Goal: Information Seeking & Learning: Learn about a topic

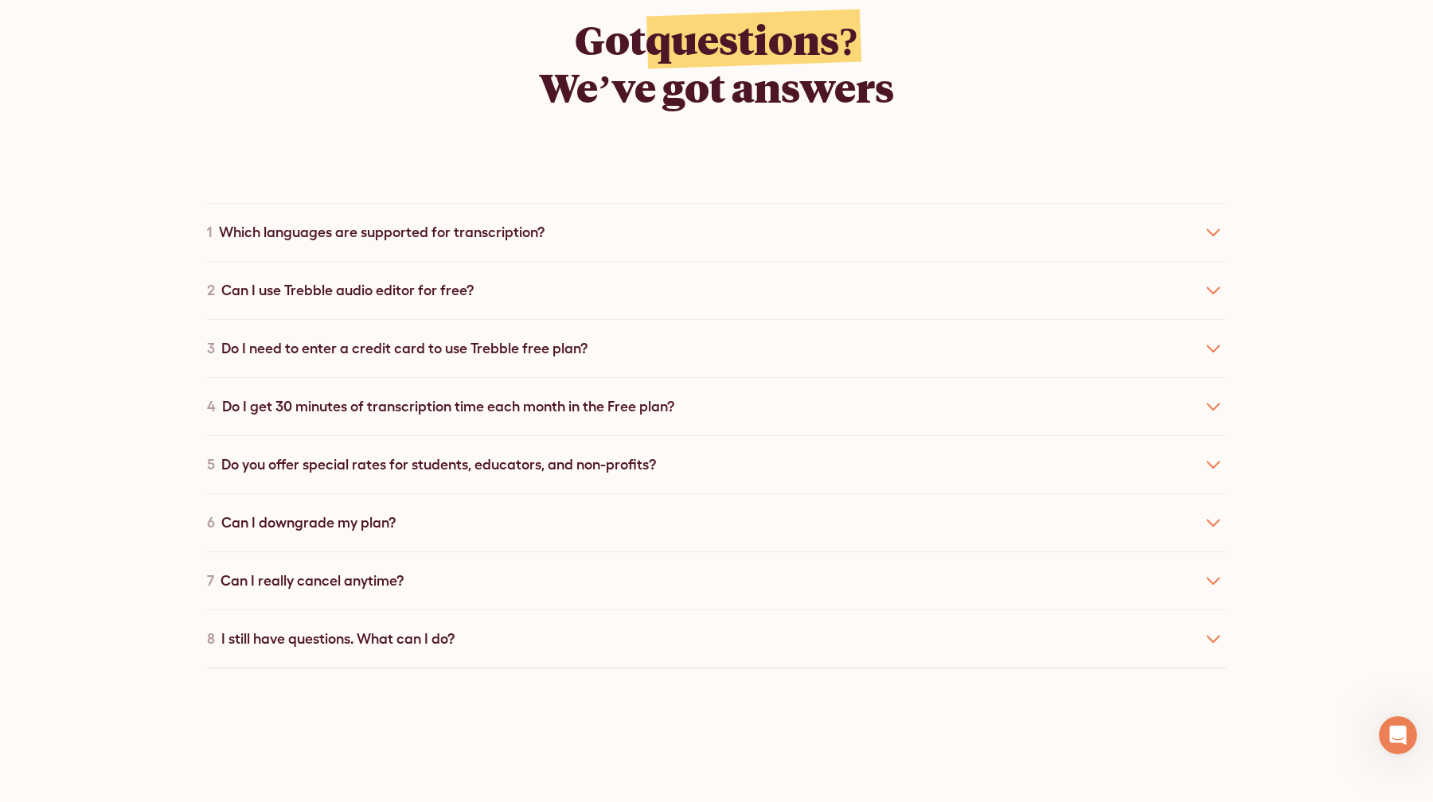
scroll to position [8991, 0]
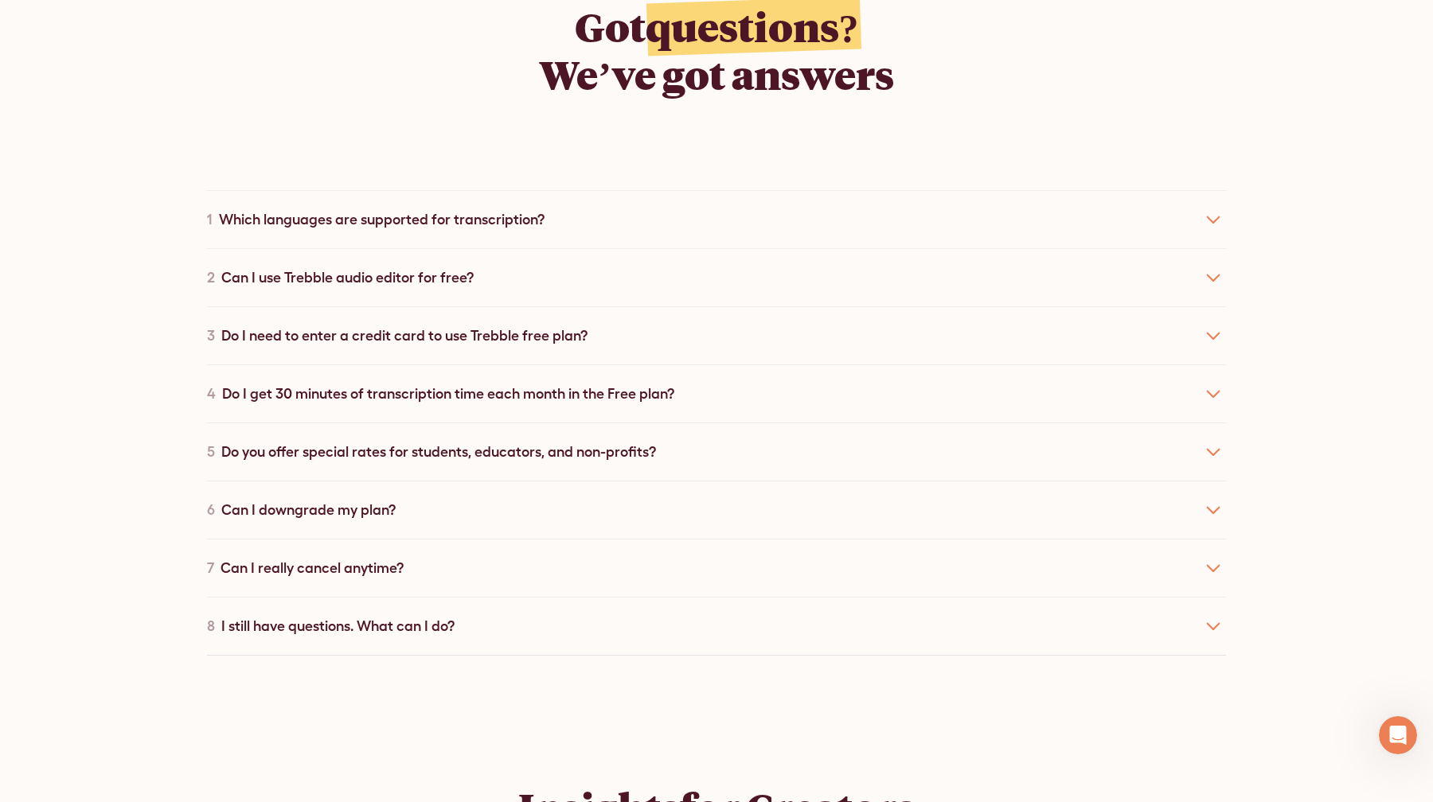
click at [673, 204] on div "1 Which languages are supported for transcription?" at bounding box center [716, 219] width 1019 height 58
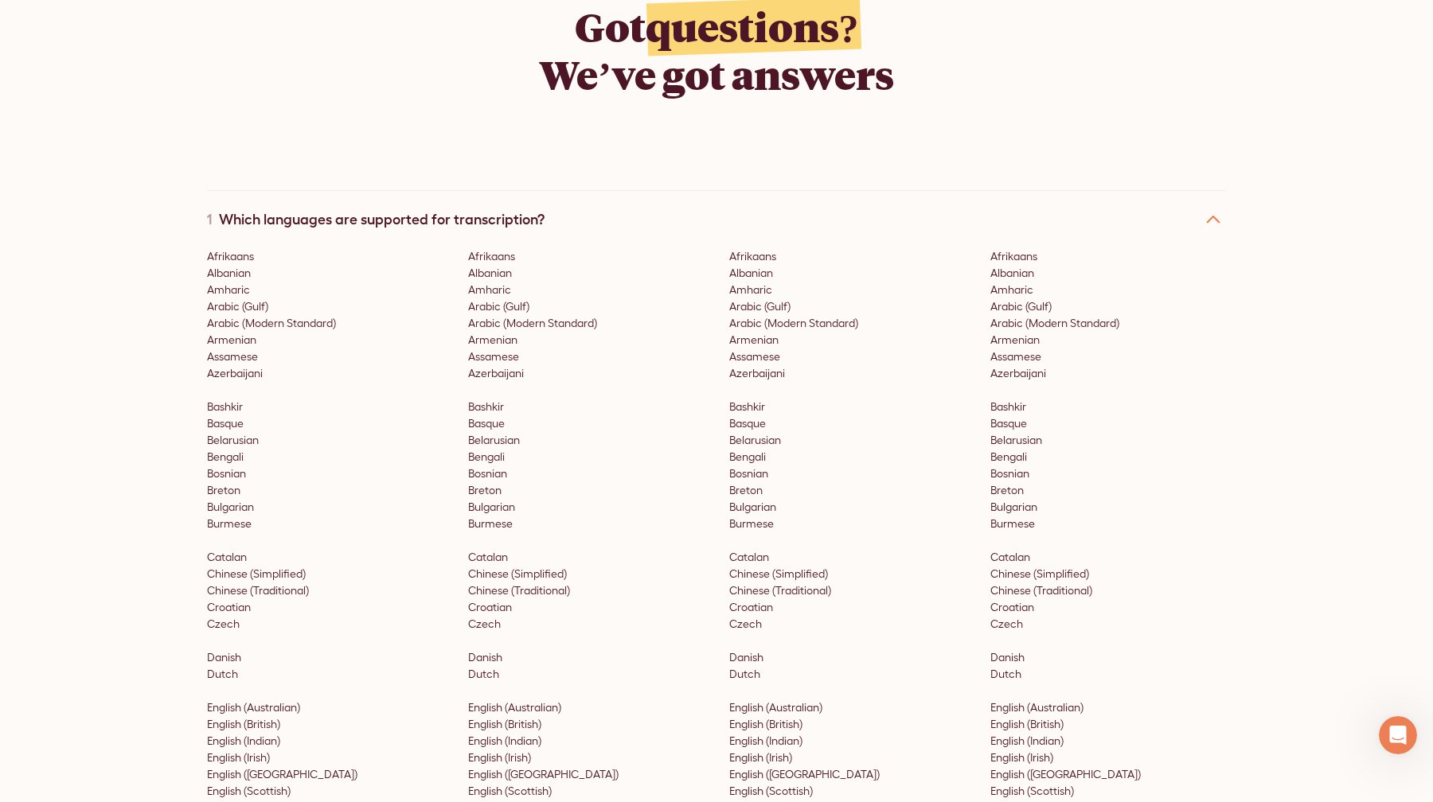
click at [673, 204] on div "1 Which languages are supported for transcription?" at bounding box center [716, 219] width 1019 height 58
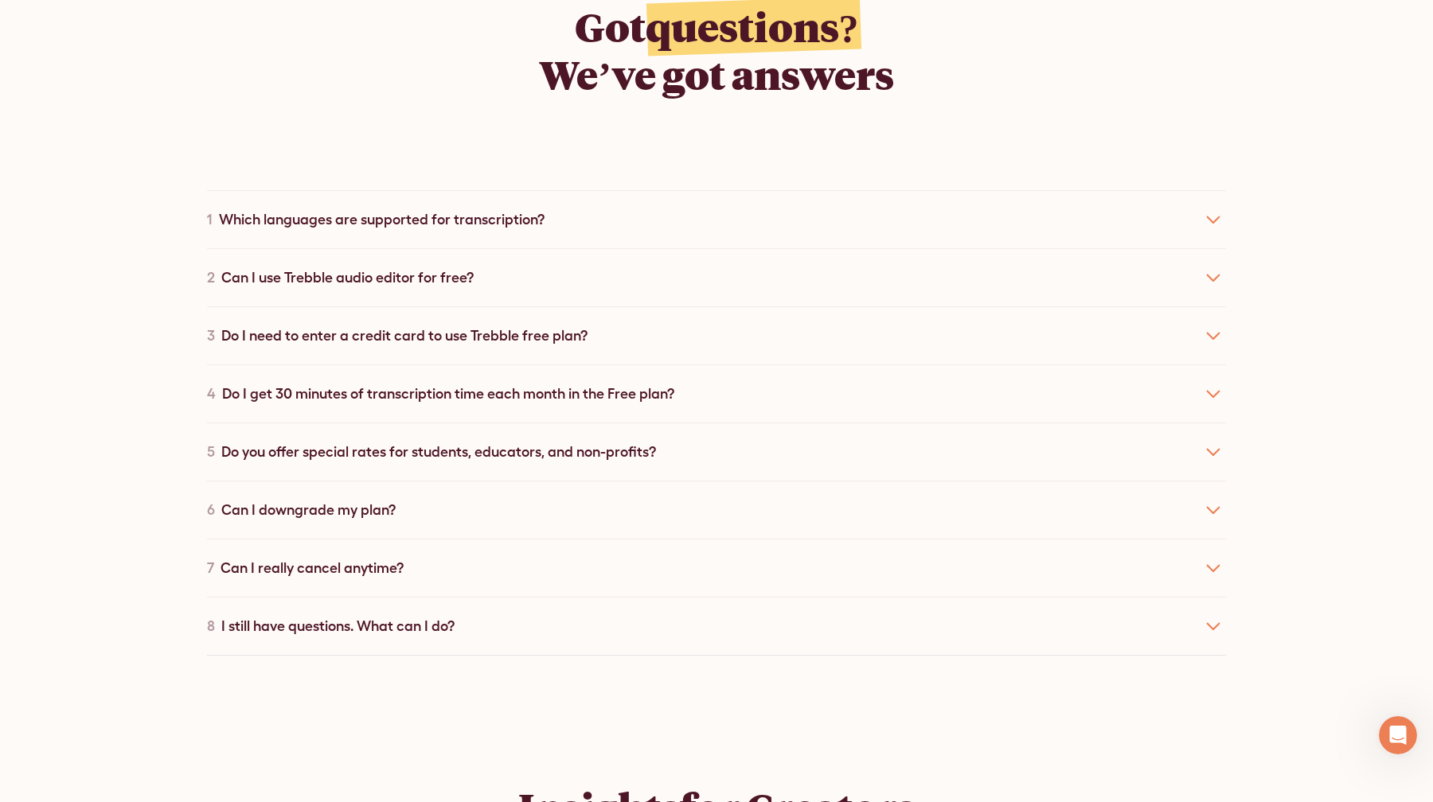
click at [643, 258] on div "2 Can I use Trebble audio editor for free?" at bounding box center [716, 277] width 1019 height 58
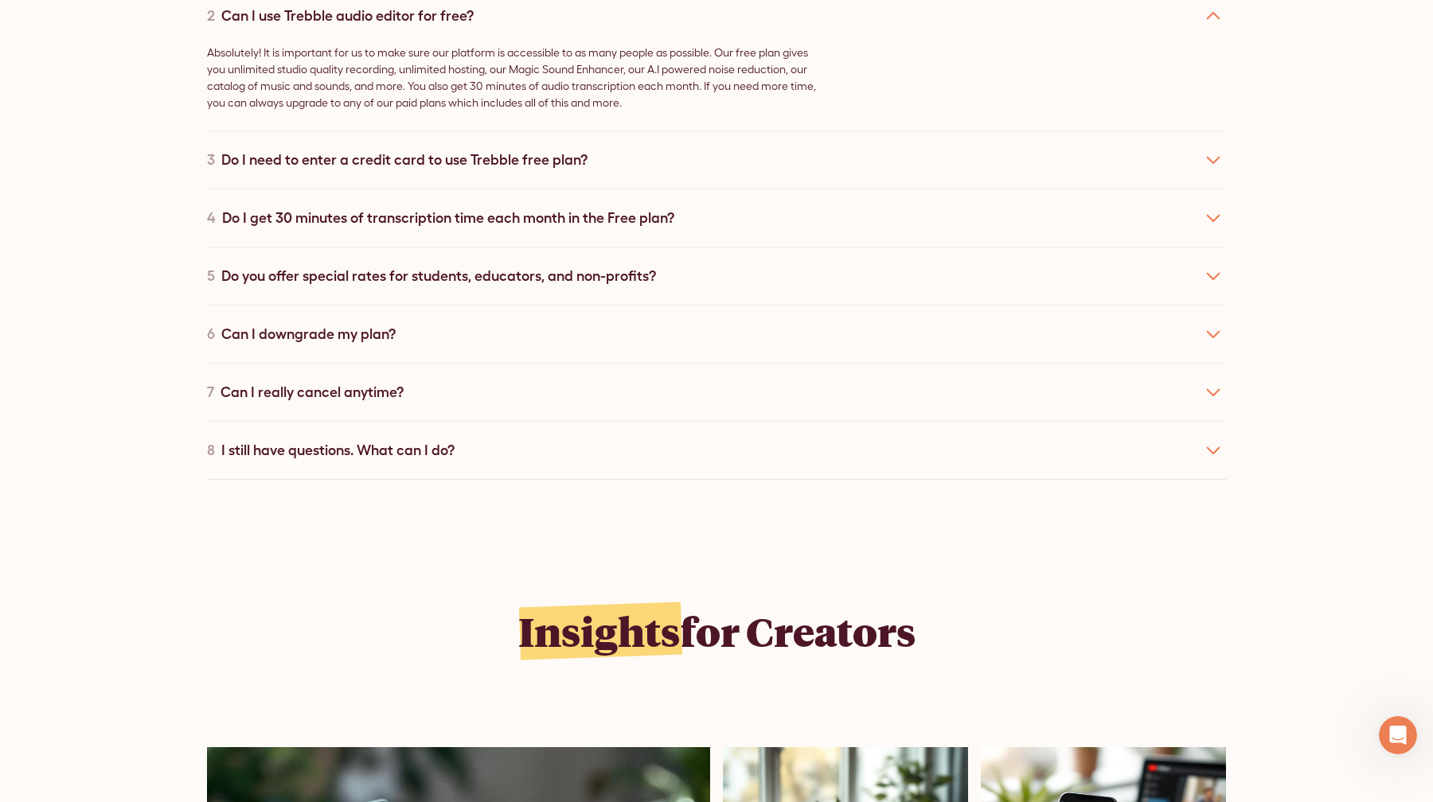
scroll to position [9256, 0]
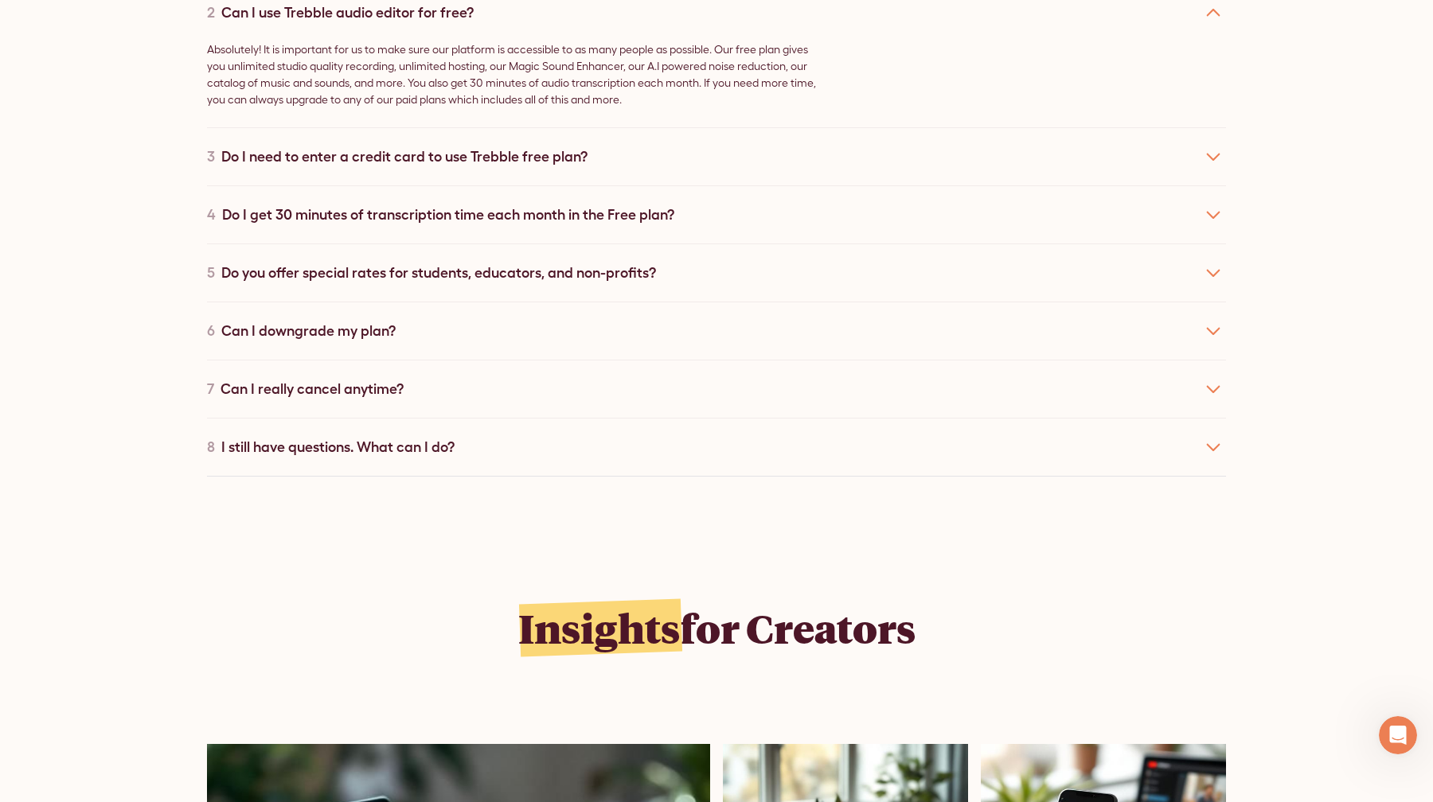
click at [630, 204] on div "Do I get 30 minutes of transcription time each month in the Free plan?" at bounding box center [448, 214] width 452 height 21
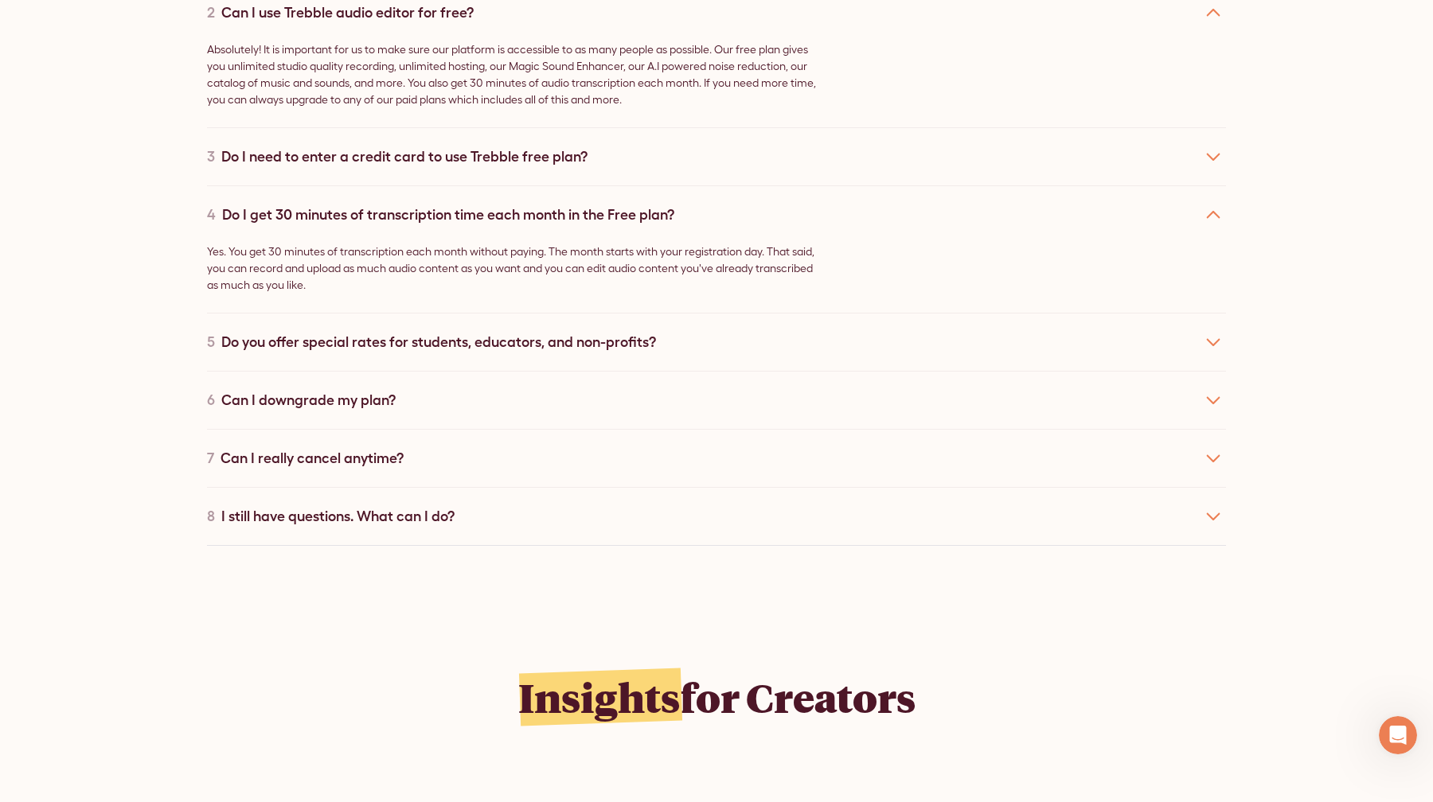
click at [630, 204] on div "Do I get 30 minutes of transcription time each month in the Free plan?" at bounding box center [448, 214] width 452 height 21
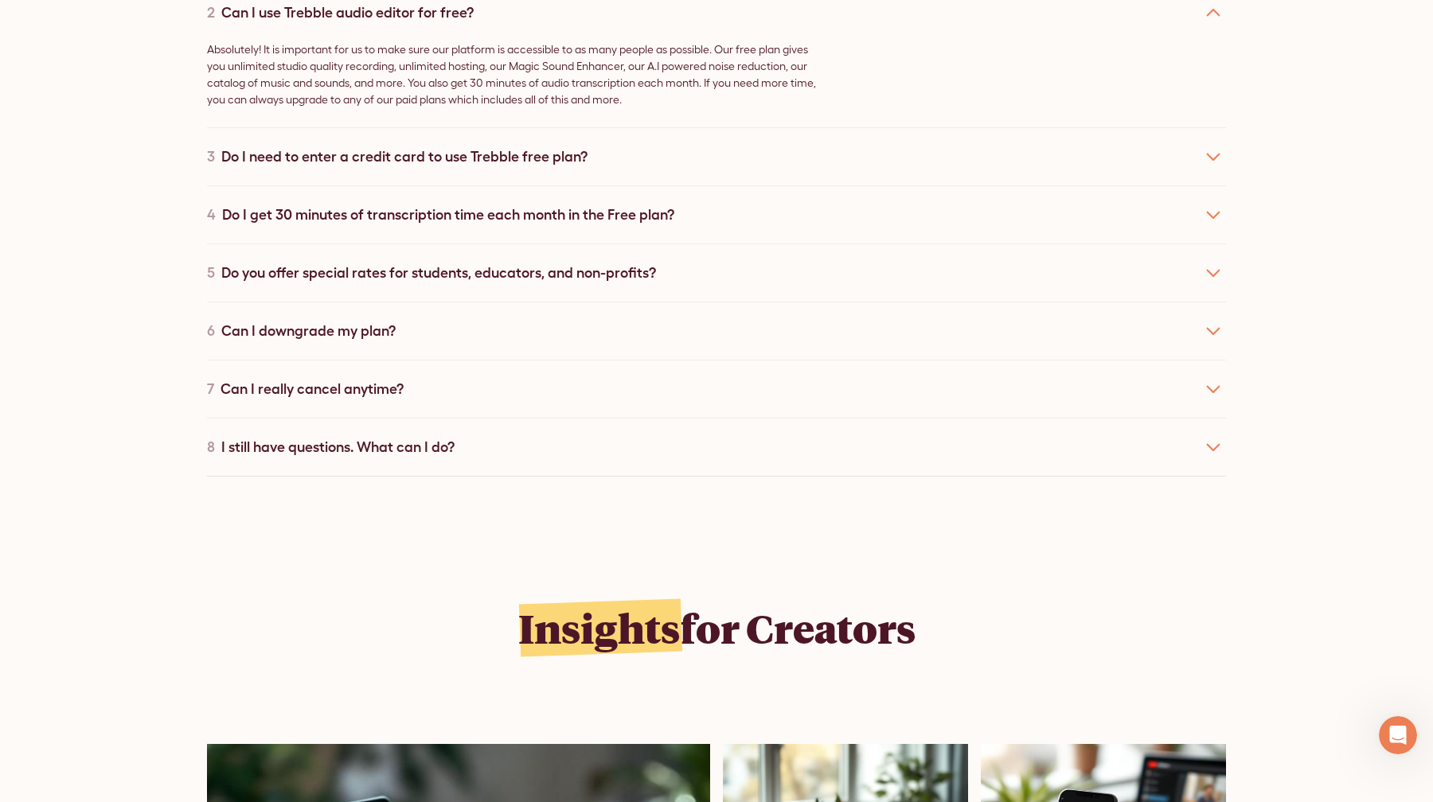
click at [626, 262] on div "Do you offer special rates for students, educators, and non-profits?" at bounding box center [438, 272] width 435 height 21
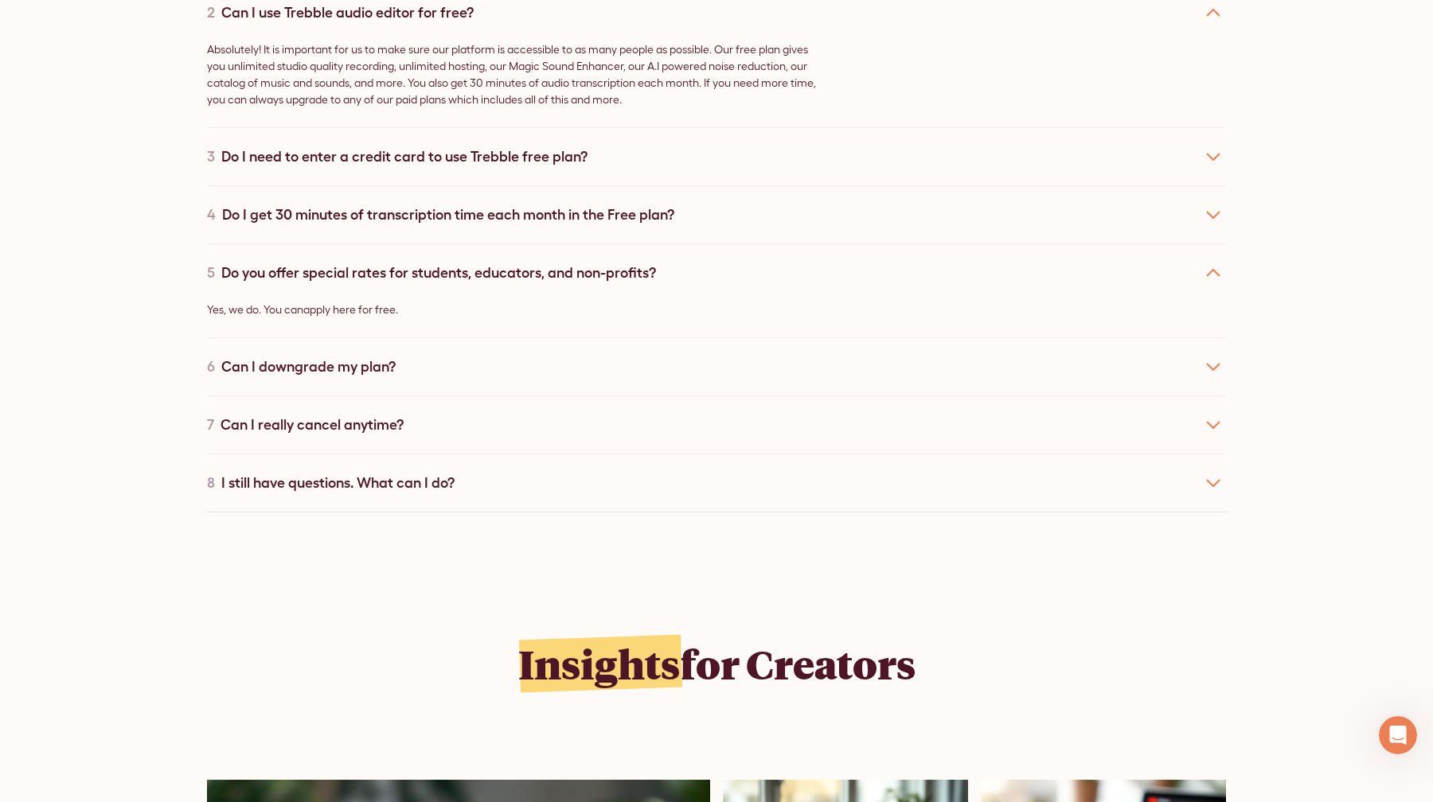
click at [462, 347] on div "6 Can I downgrade my plan?" at bounding box center [716, 367] width 1019 height 58
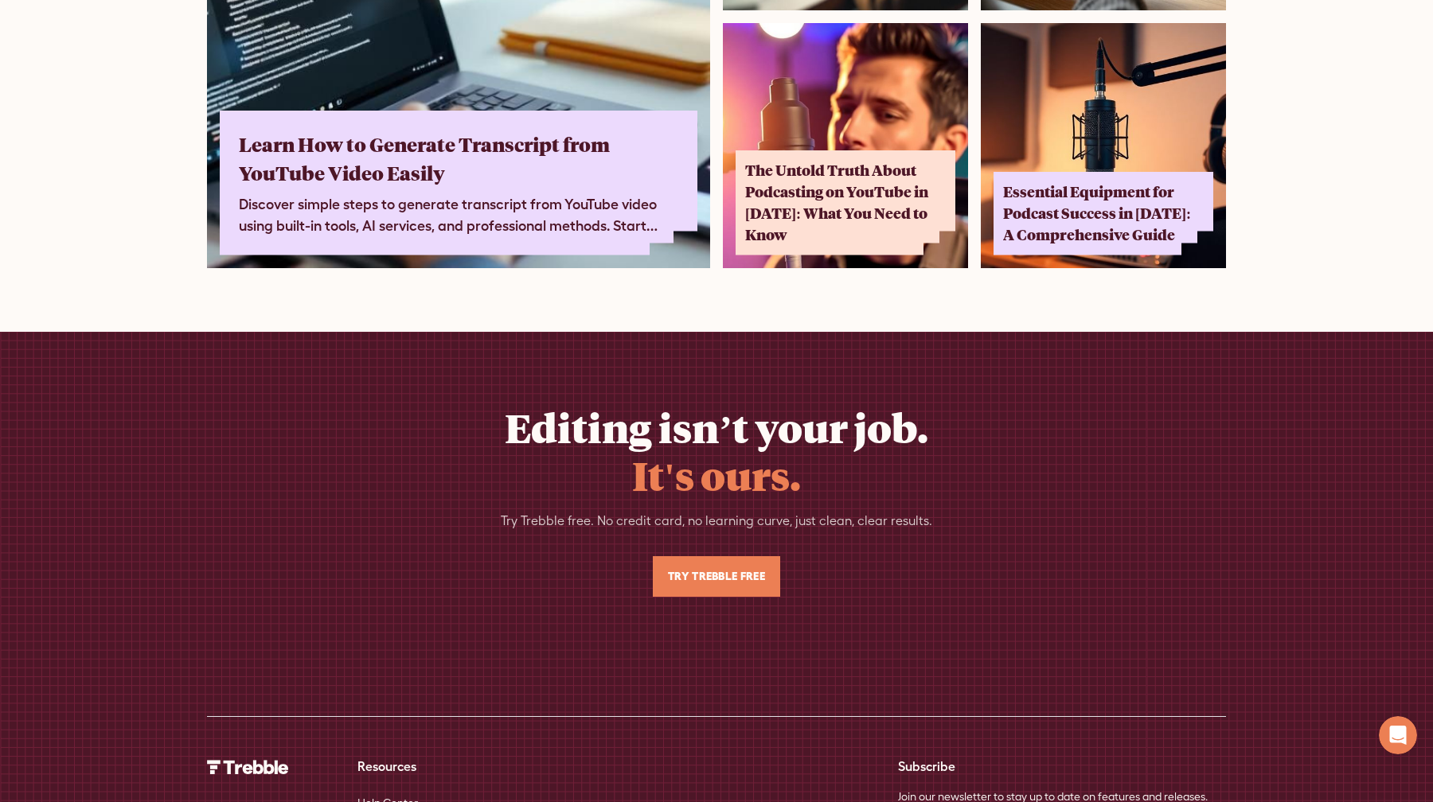
scroll to position [10568, 0]
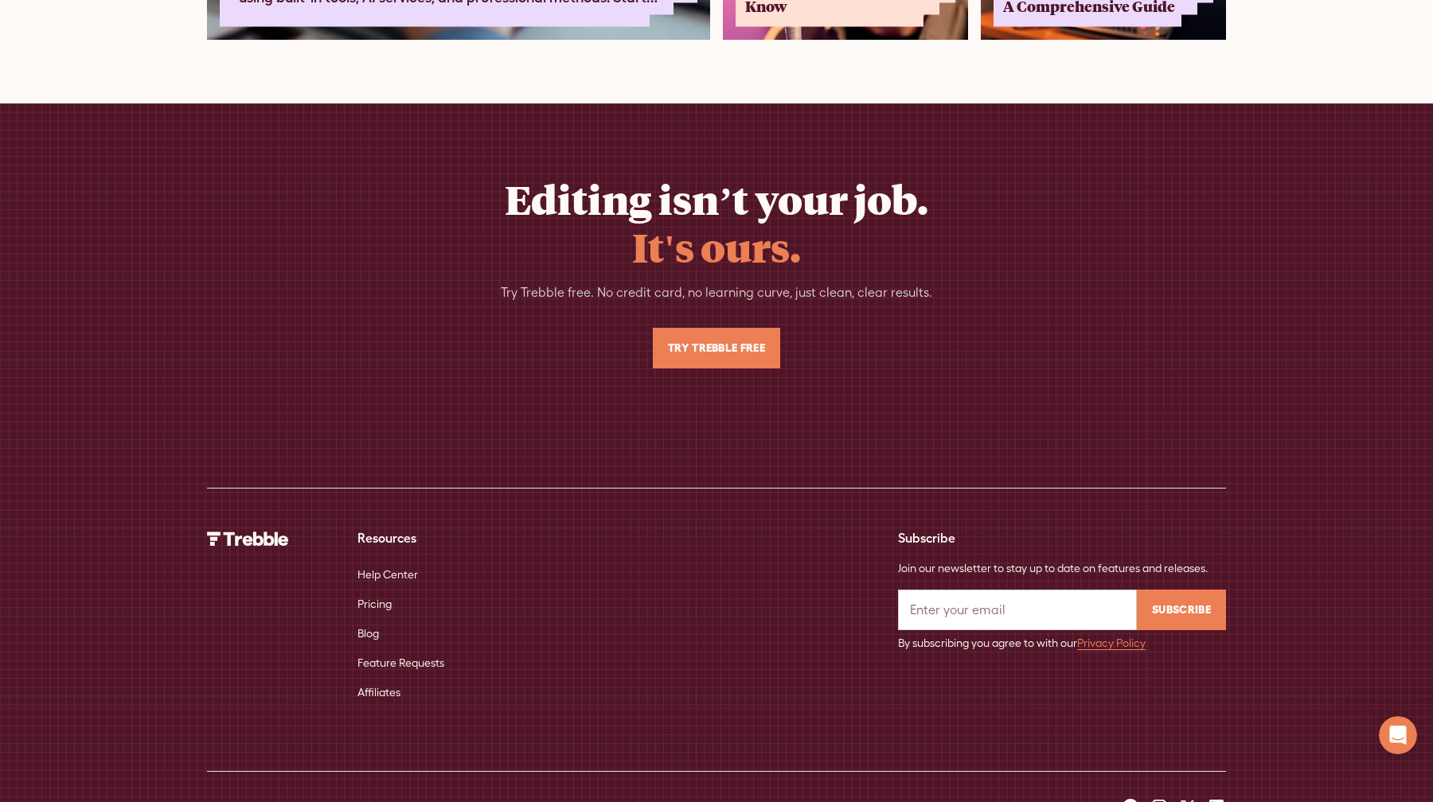
click at [386, 590] on link "Pricing" at bounding box center [374, 604] width 34 height 29
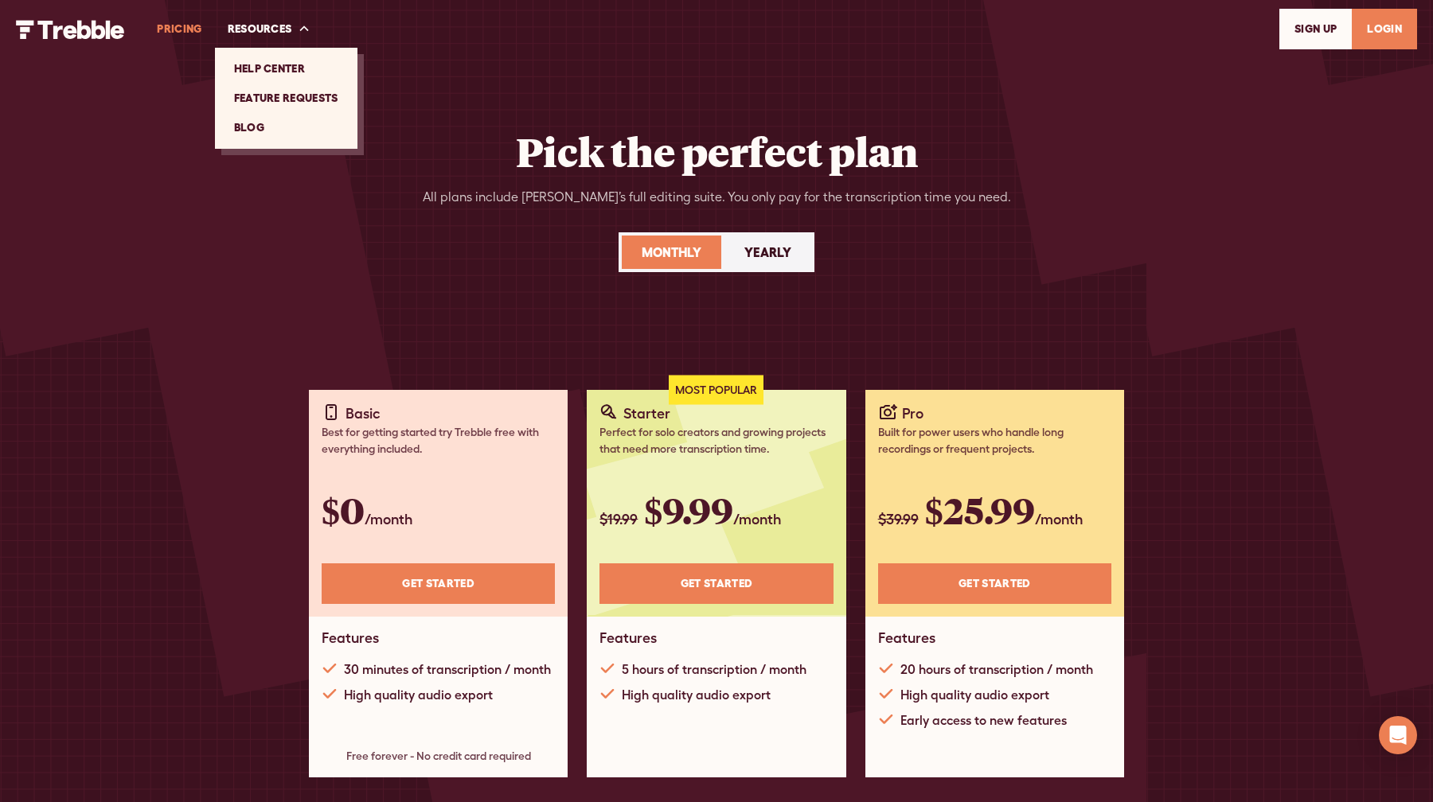
click at [284, 68] on link "Help Center" at bounding box center [286, 68] width 130 height 29
